Goal: Check status

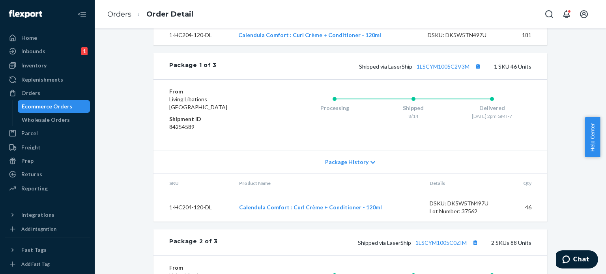
scroll to position [395, 0]
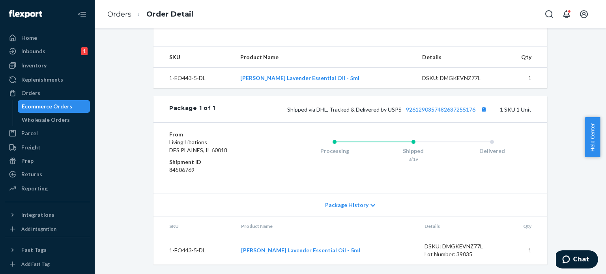
scroll to position [285, 0]
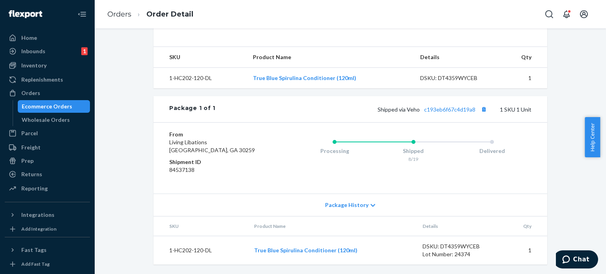
scroll to position [293, 0]
